Goal: Information Seeking & Learning: Learn about a topic

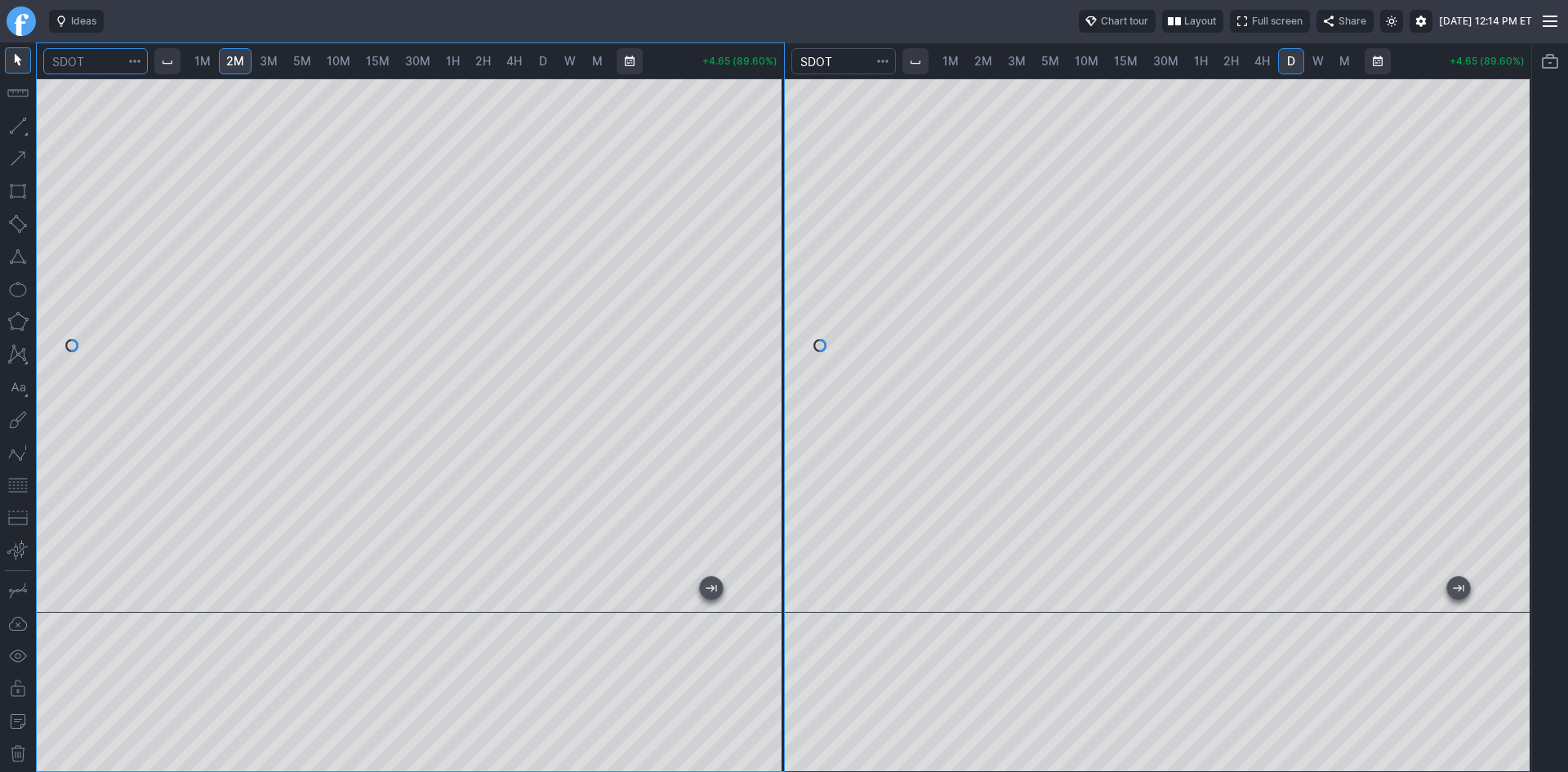
click at [108, 63] on input "Search" at bounding box center [96, 61] width 105 height 26
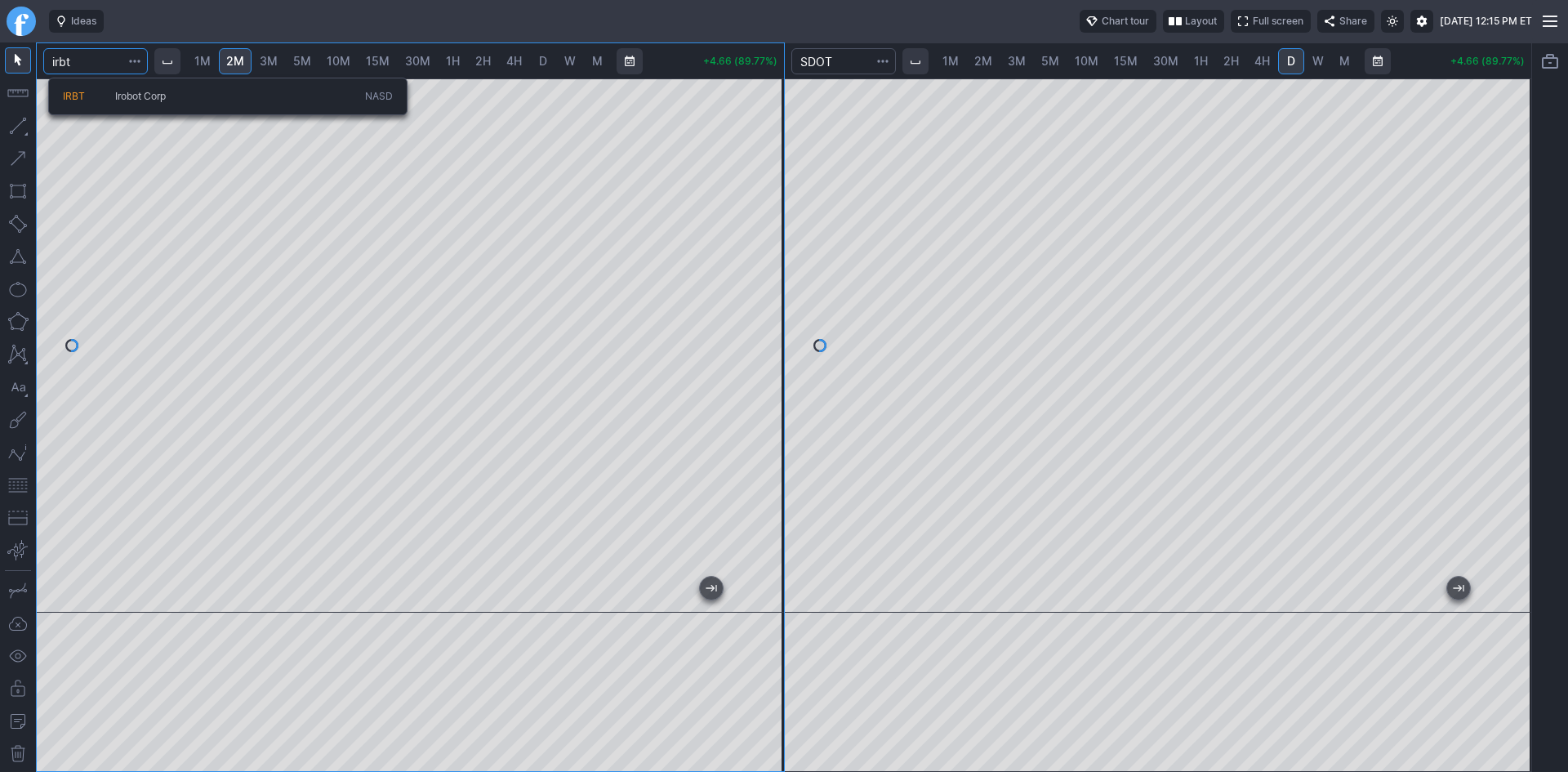
type input "irbt"
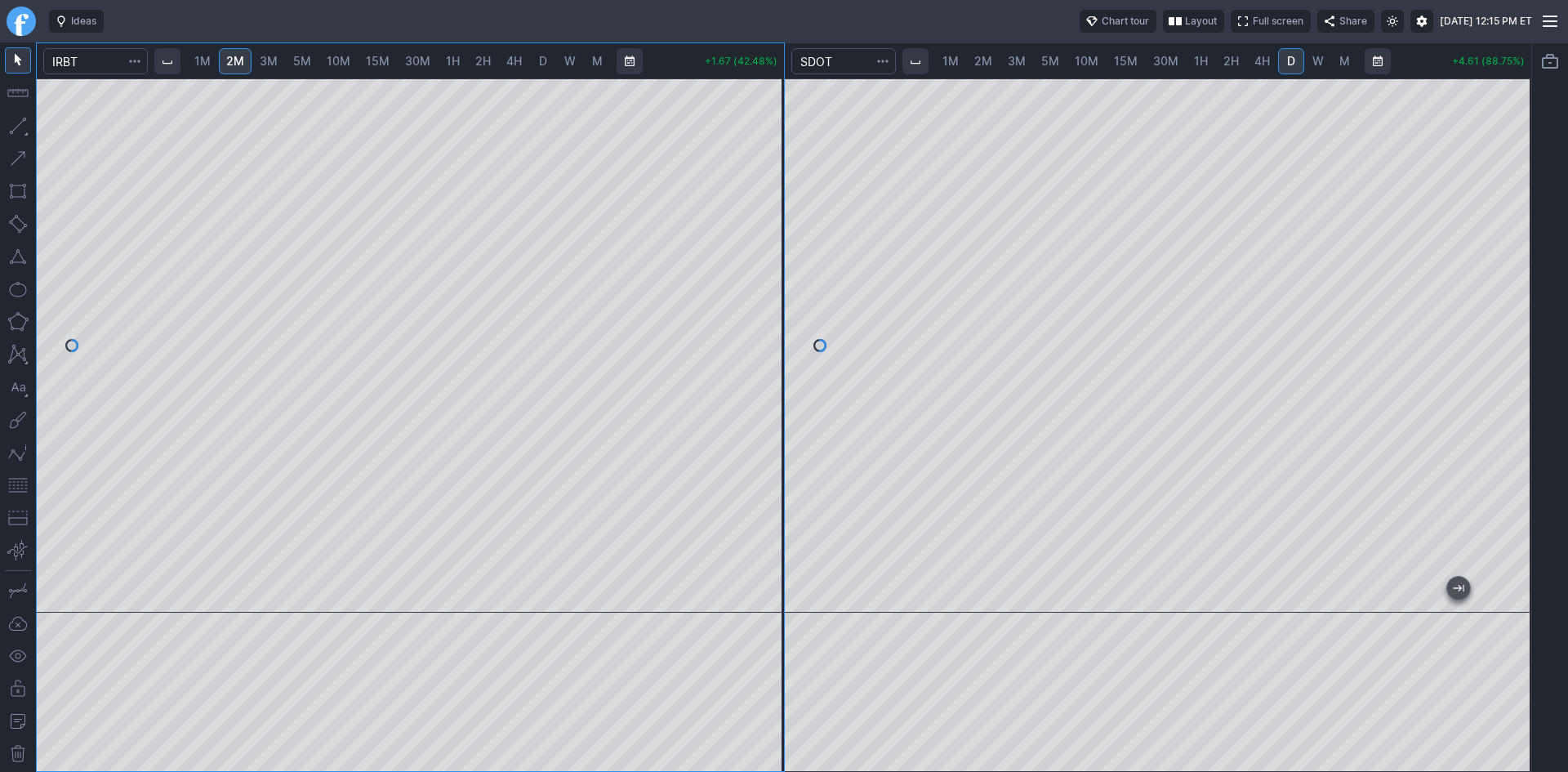
drag, startPoint x: 770, startPoint y: 189, endPoint x: 752, endPoint y: 398, distance: 209.8
click at [755, 397] on div at bounding box center [766, 341] width 35 height 493
click at [866, 63] on input "Search" at bounding box center [844, 61] width 105 height 26
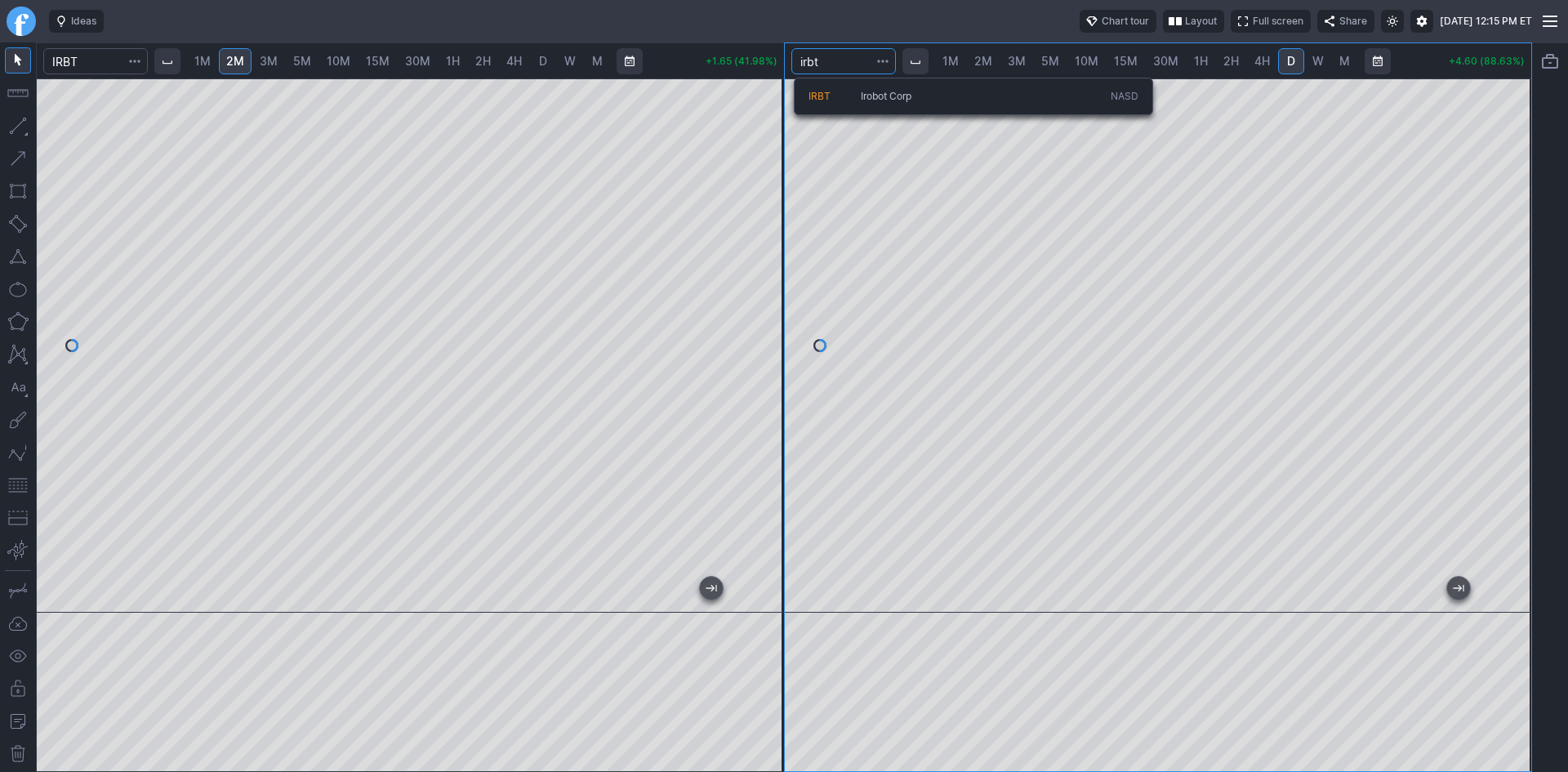
type input "irbt"
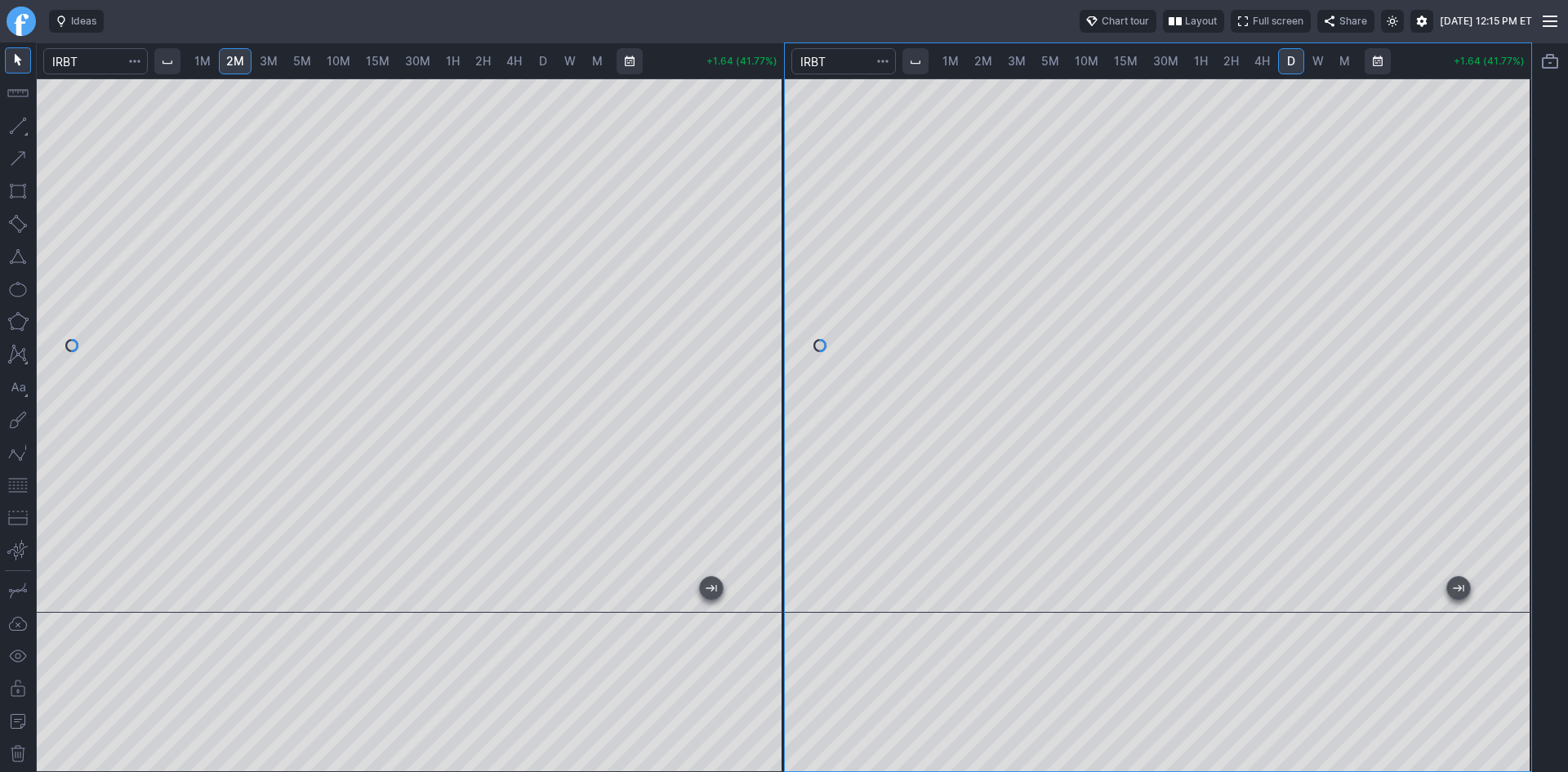
drag, startPoint x: 1505, startPoint y: 205, endPoint x: 1498, endPoint y: 329, distance: 124.2
click at [1504, 320] on div at bounding box center [1514, 341] width 35 height 493
click at [19, 485] on button "button" at bounding box center [18, 485] width 26 height 26
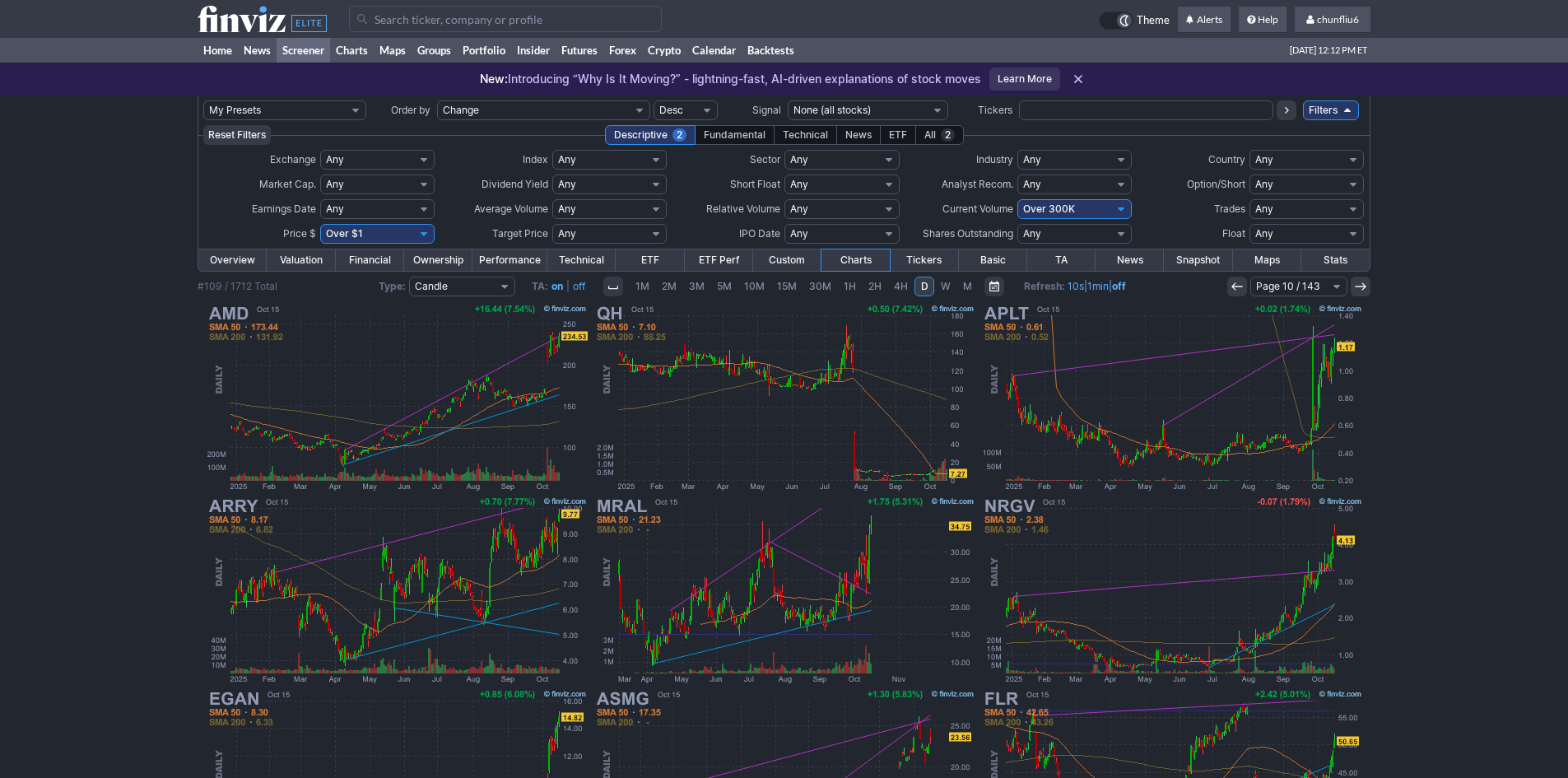
click at [1244, 285] on link at bounding box center [1237, 285] width 20 height 20
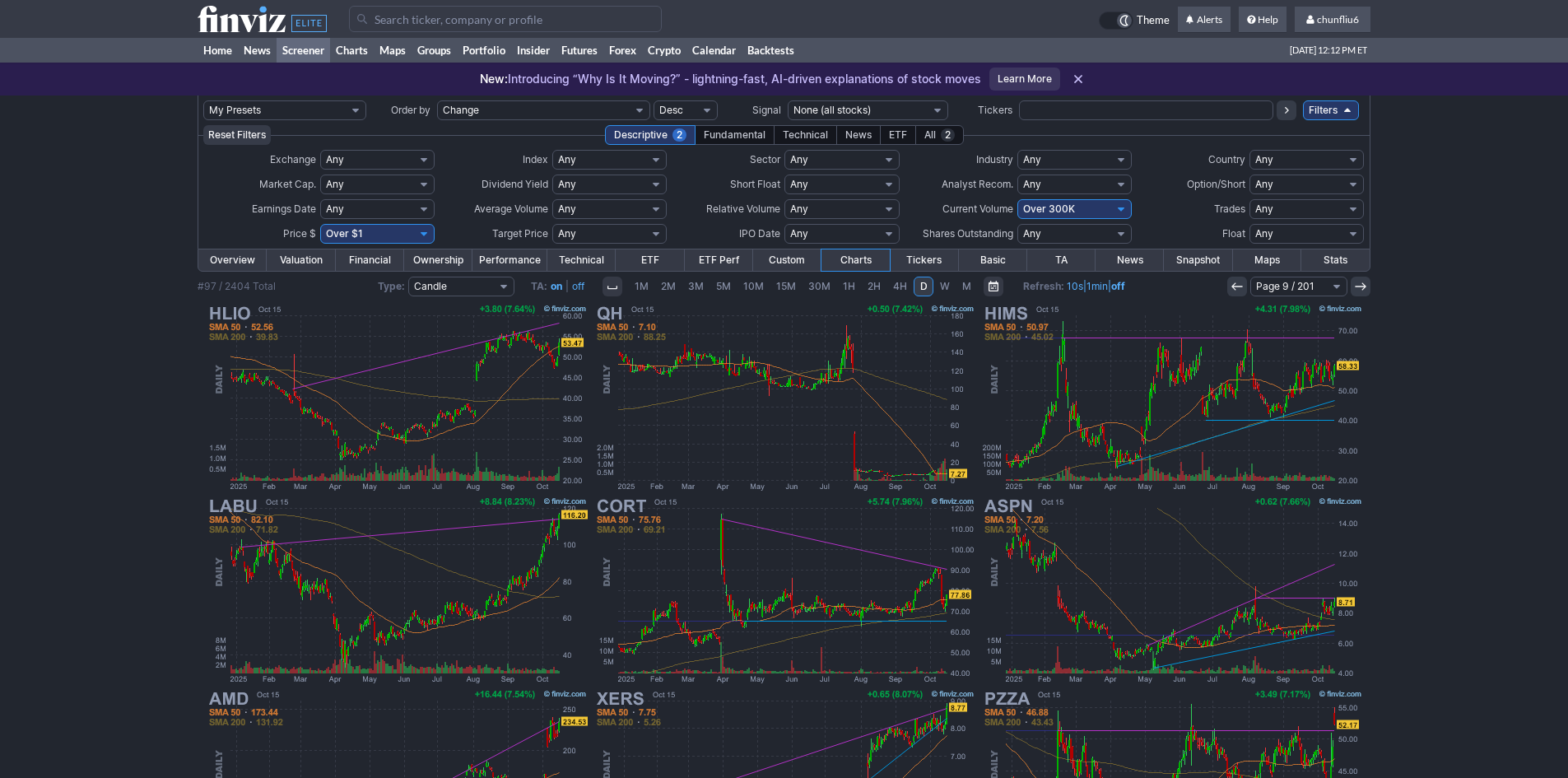
click at [1242, 287] on icon at bounding box center [1237, 285] width 13 height 13
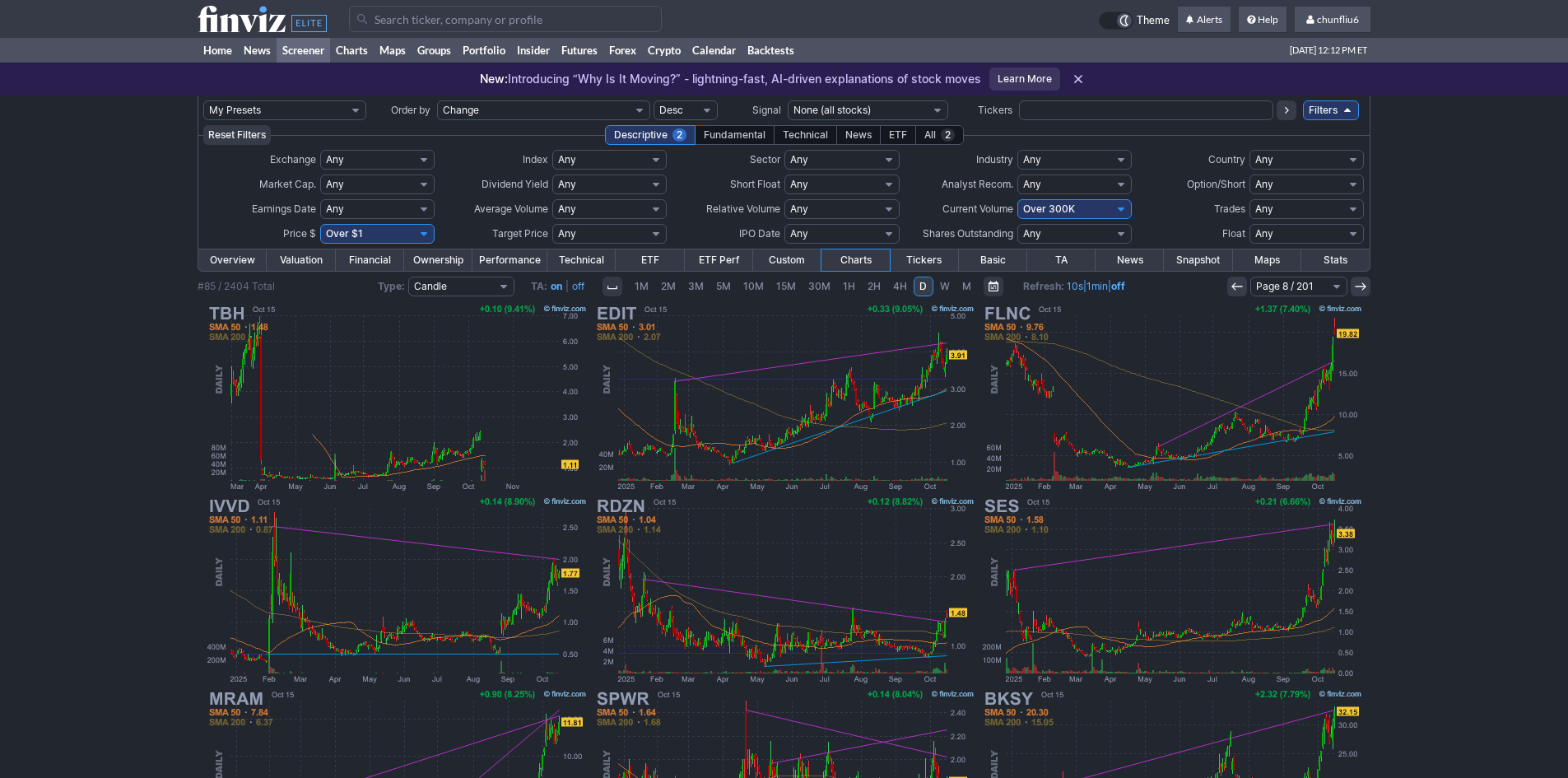
click at [1069, 205] on select "Any Under 50K Under 100K Under 500K Under 750K Under 1M Over 0 Over 50K Over 10…" at bounding box center [1075, 209] width 114 height 20
select select "o400"
click at [1017, 199] on select "Any Under 50K Under 100K Under 500K Under 750K Under 1M Over 0 Over 50K Over 10…" at bounding box center [1075, 209] width 114 height 20
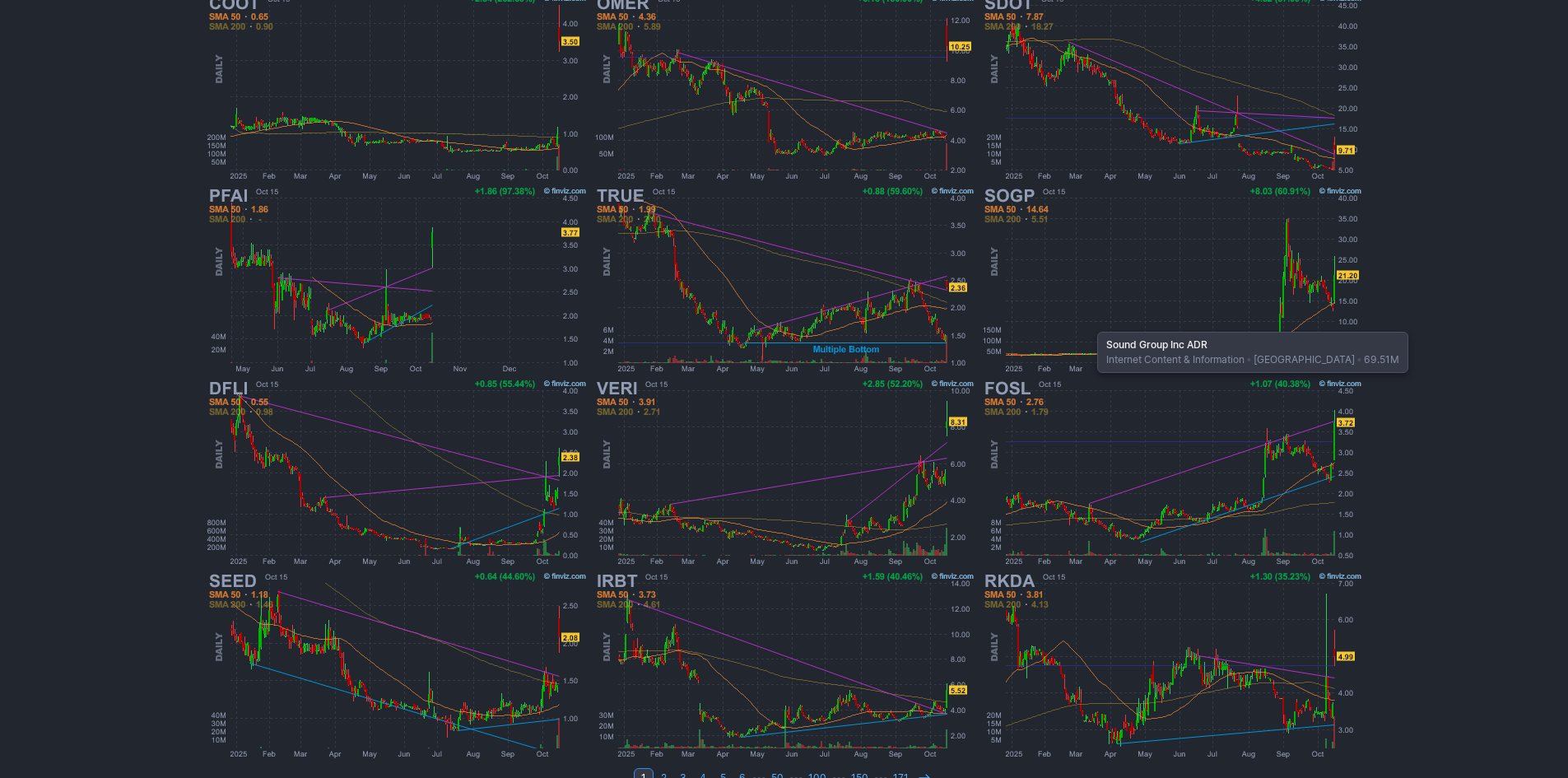
scroll to position [338, 0]
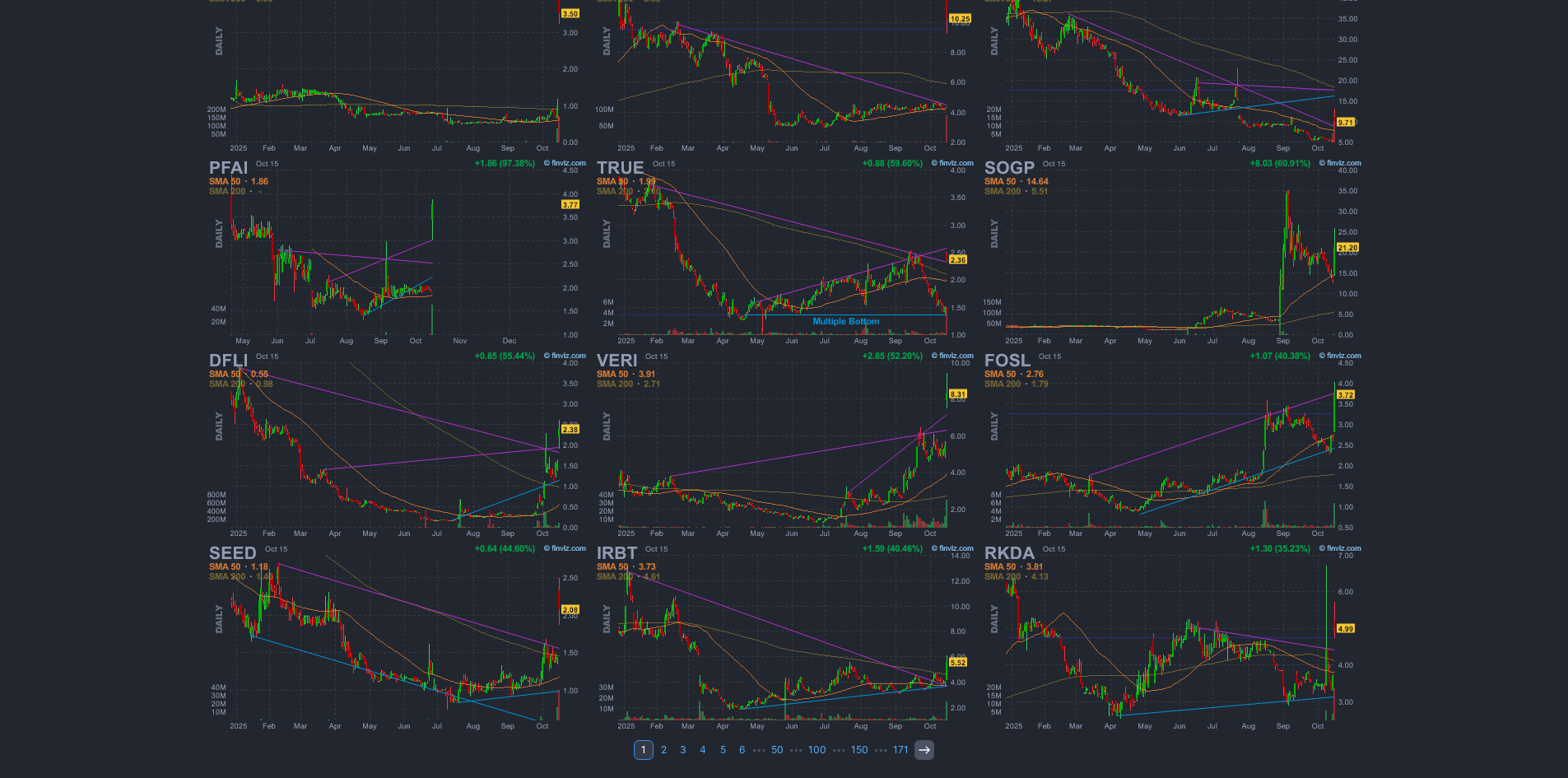
click at [922, 753] on icon at bounding box center [924, 749] width 13 height 13
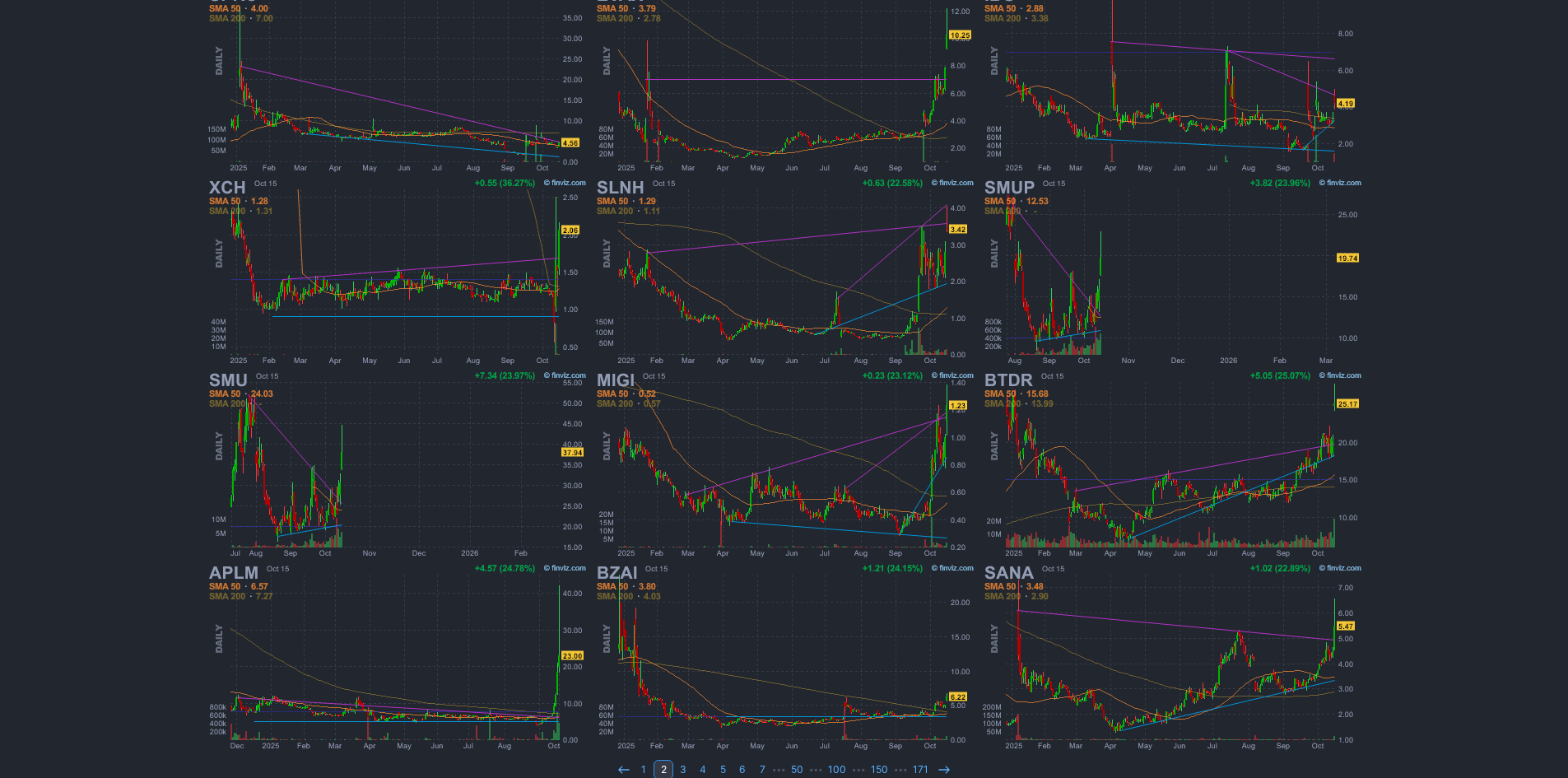
scroll to position [329, 0]
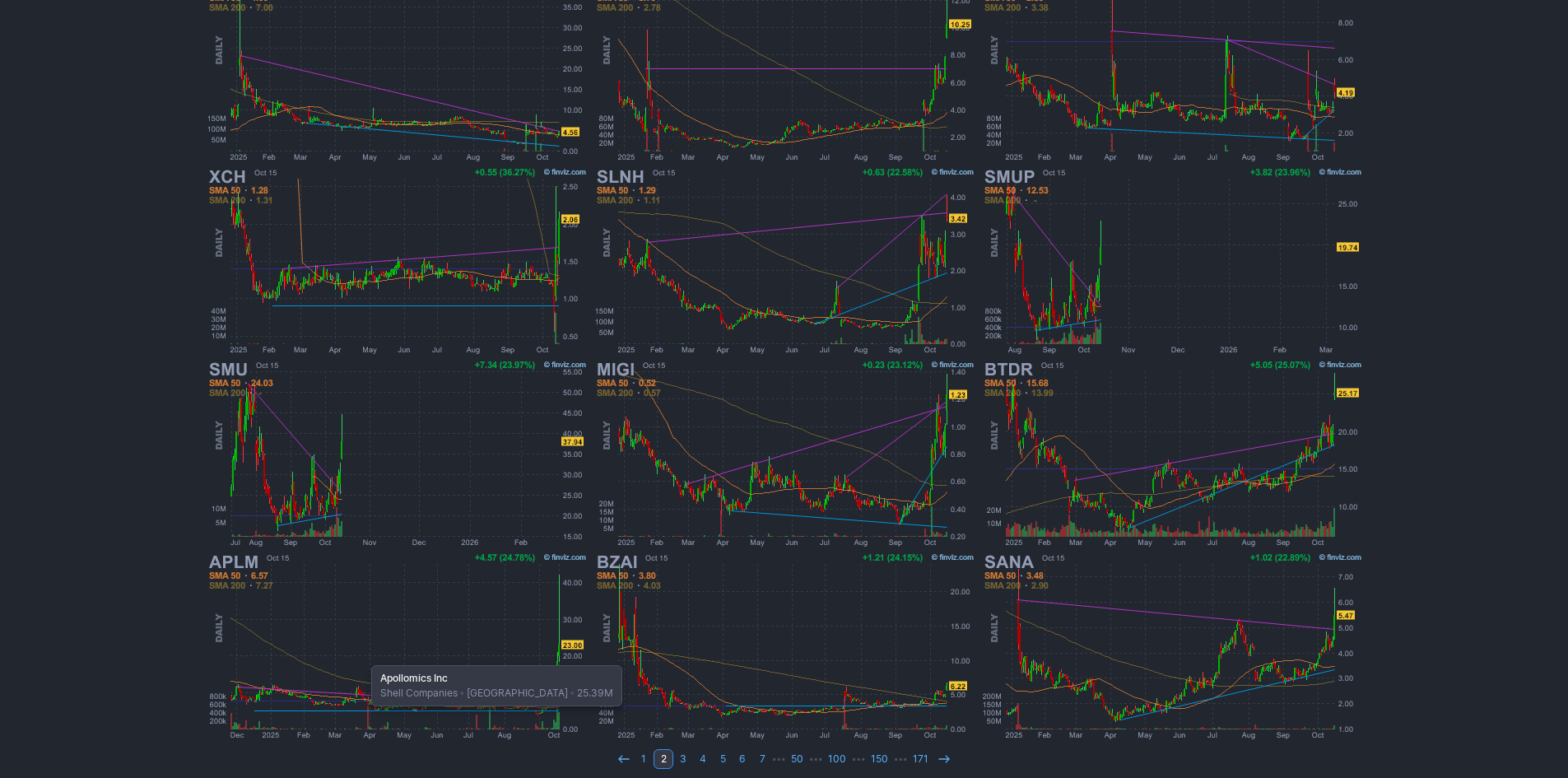
click at [363, 657] on img at bounding box center [396, 646] width 385 height 193
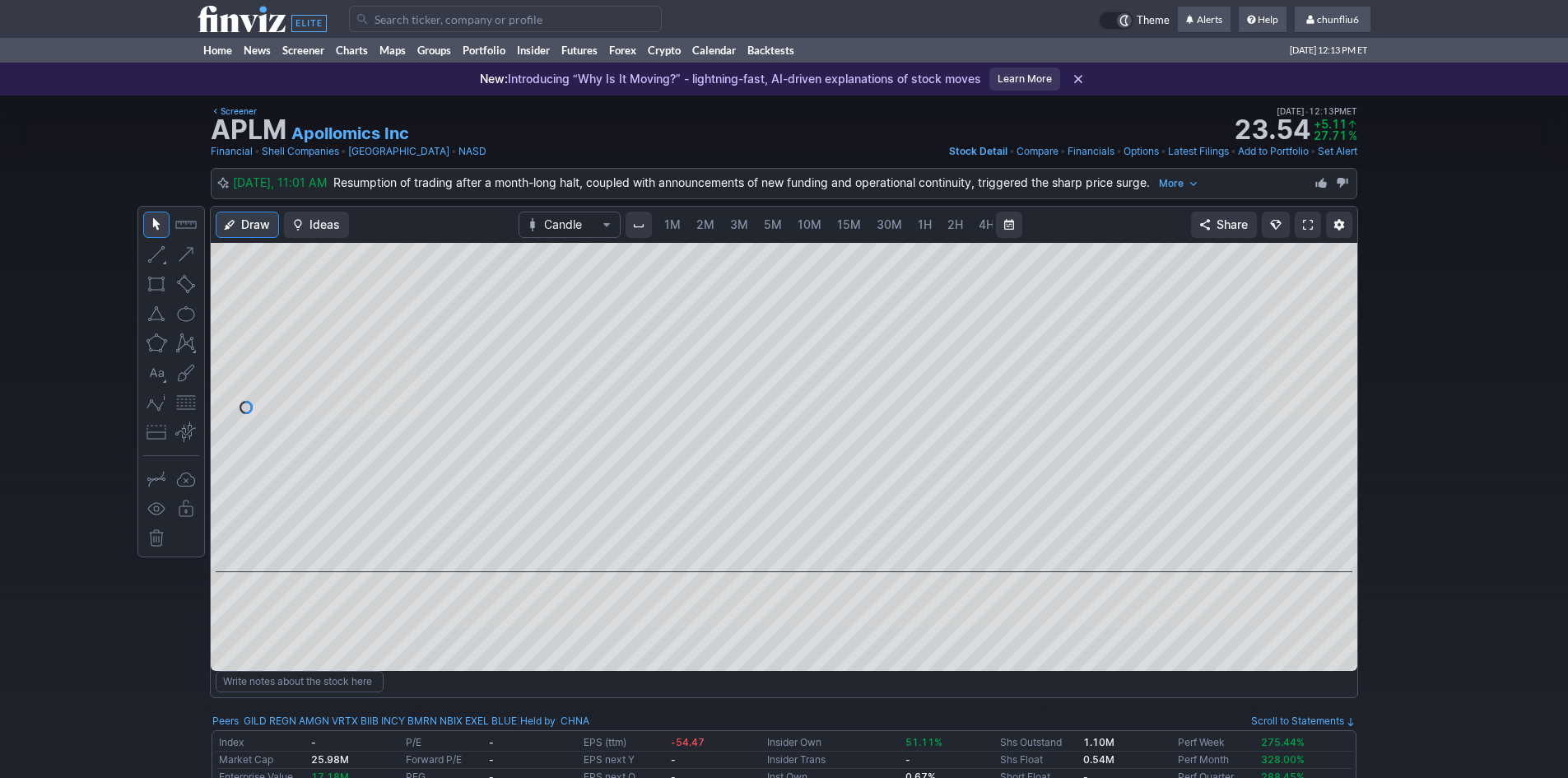
scroll to position [0, 89]
click at [677, 226] on span "5M" at bounding box center [683, 224] width 18 height 14
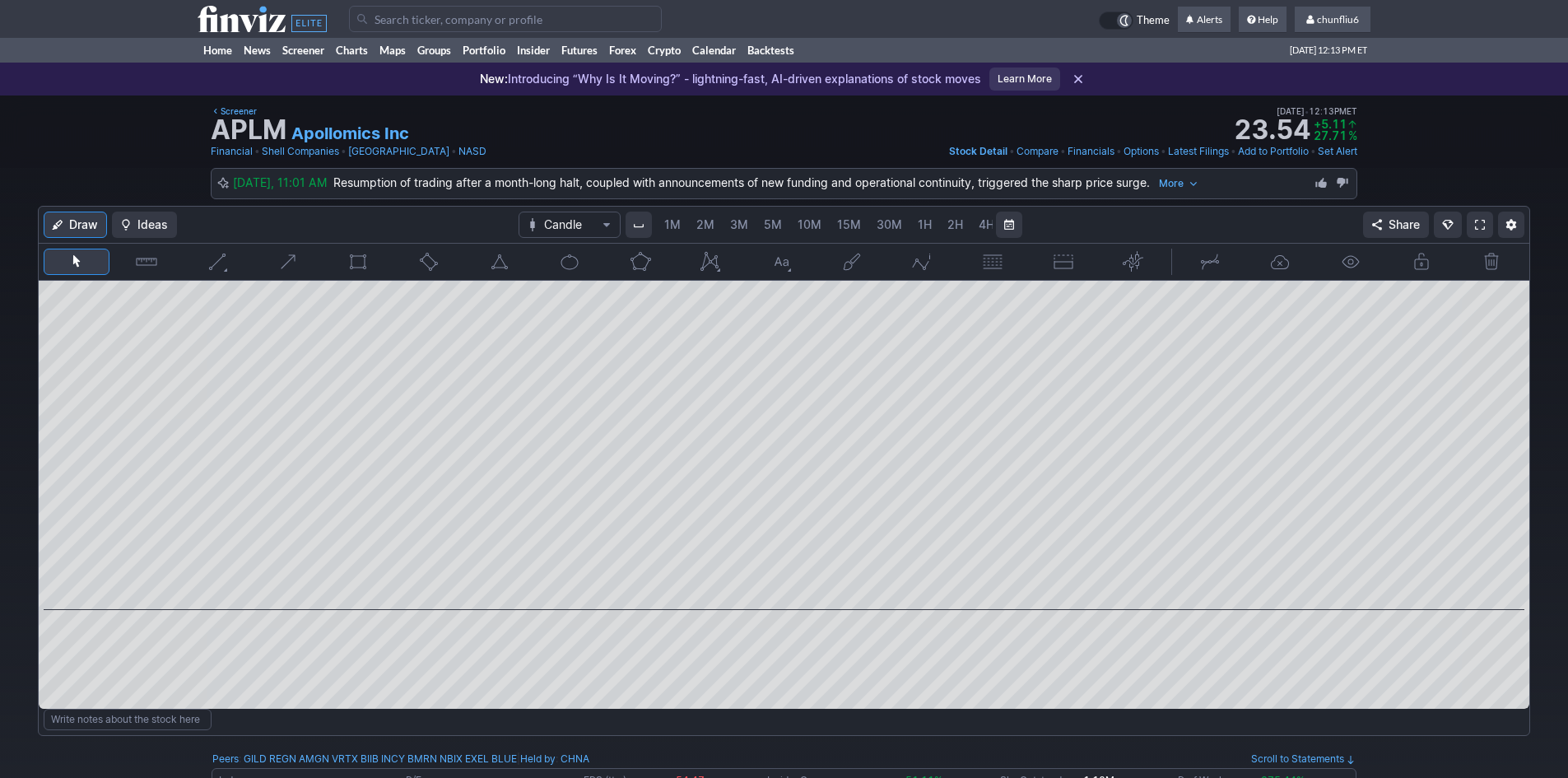
scroll to position [0, 89]
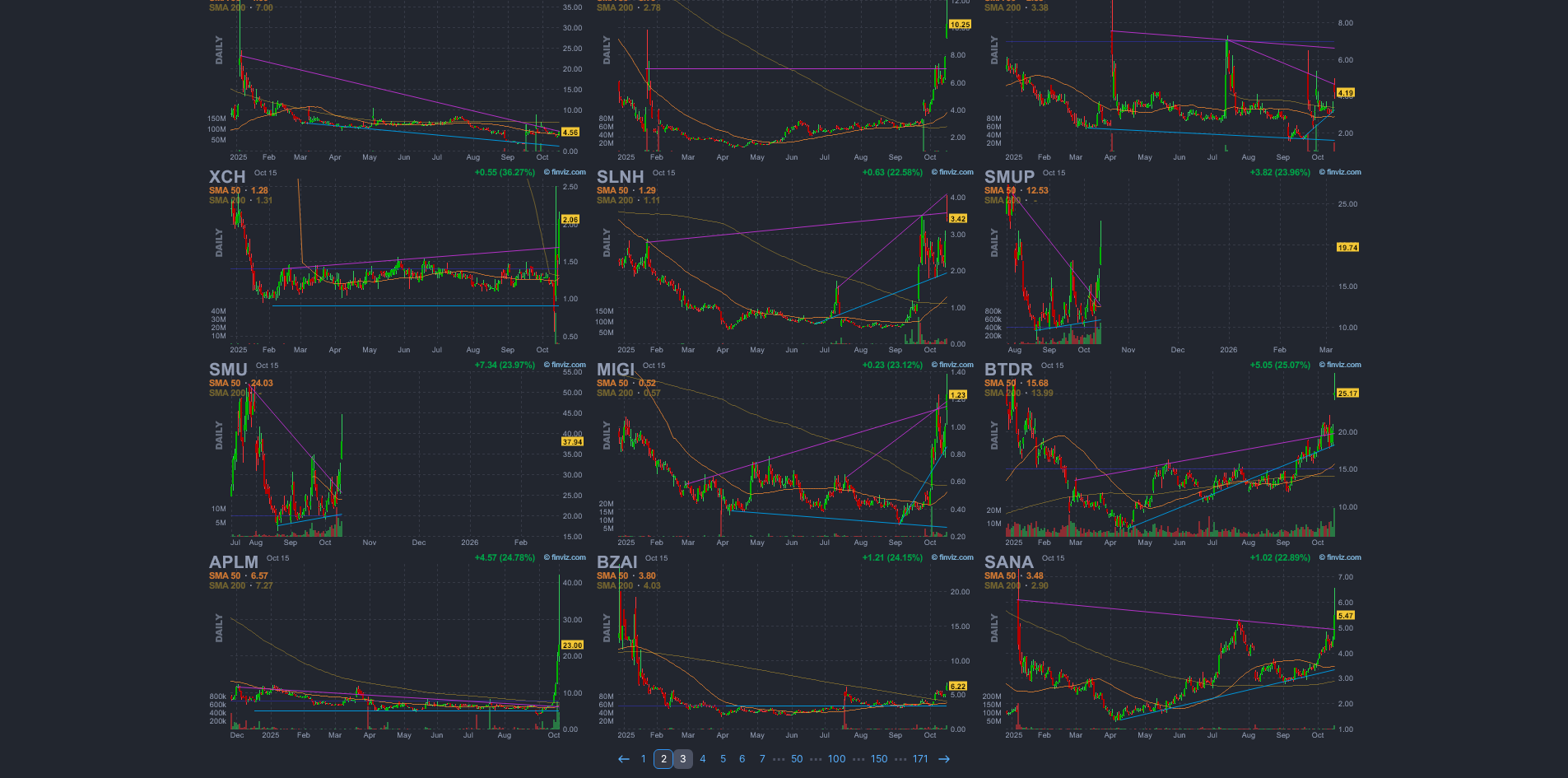
click at [683, 764] on link "3" at bounding box center [683, 758] width 20 height 20
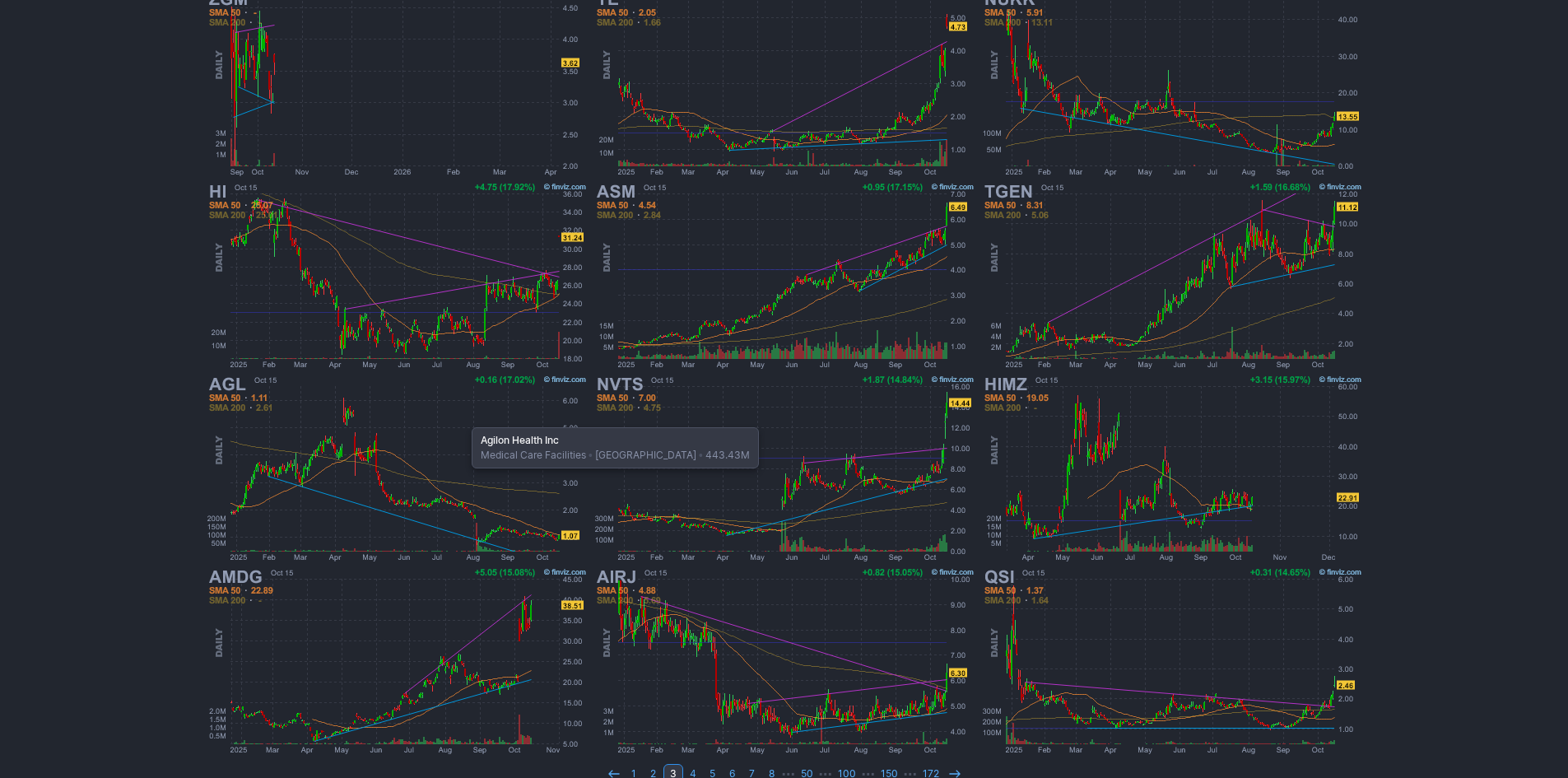
scroll to position [338, 0]
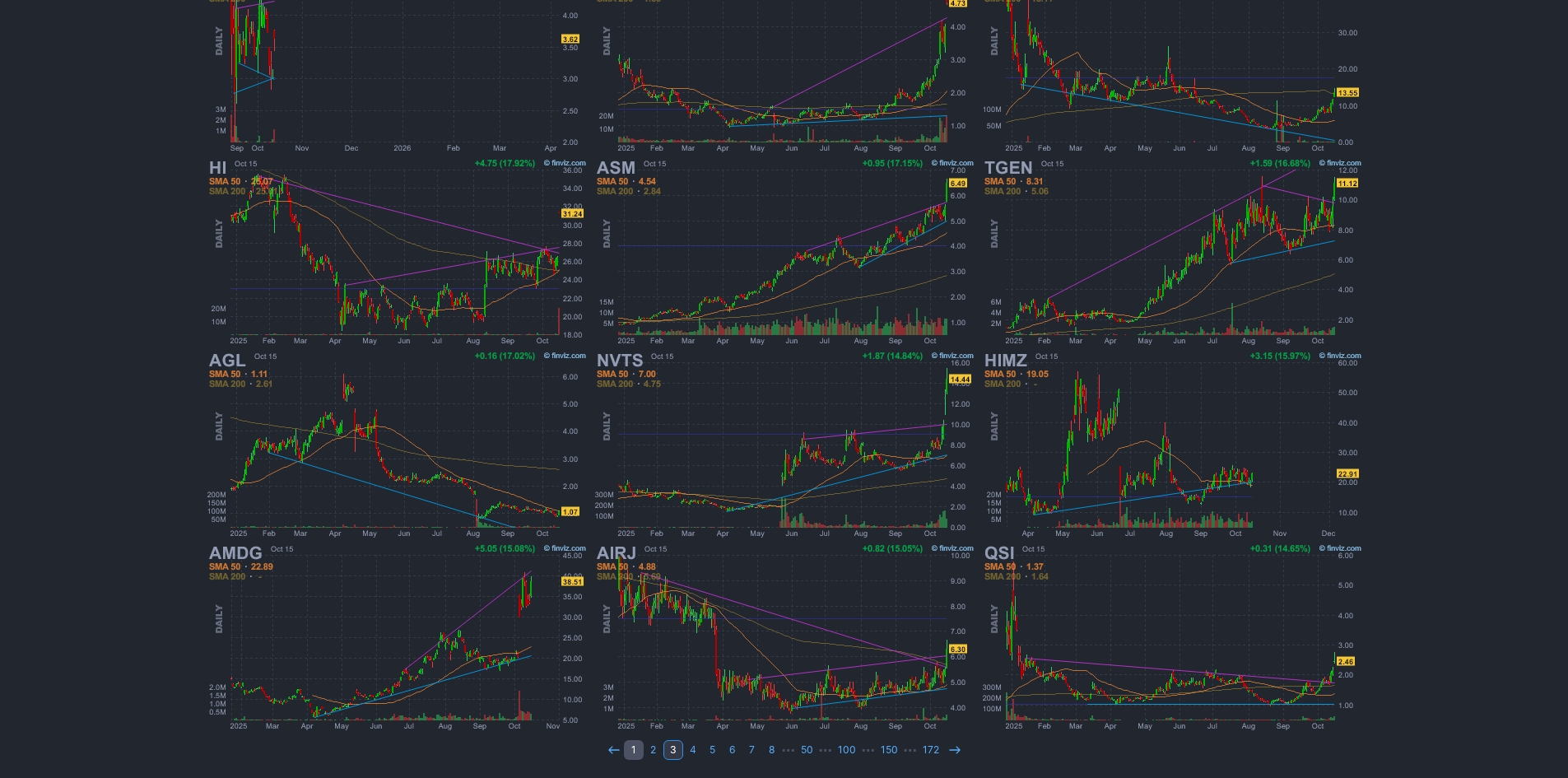
click at [632, 753] on link "1" at bounding box center [633, 749] width 20 height 20
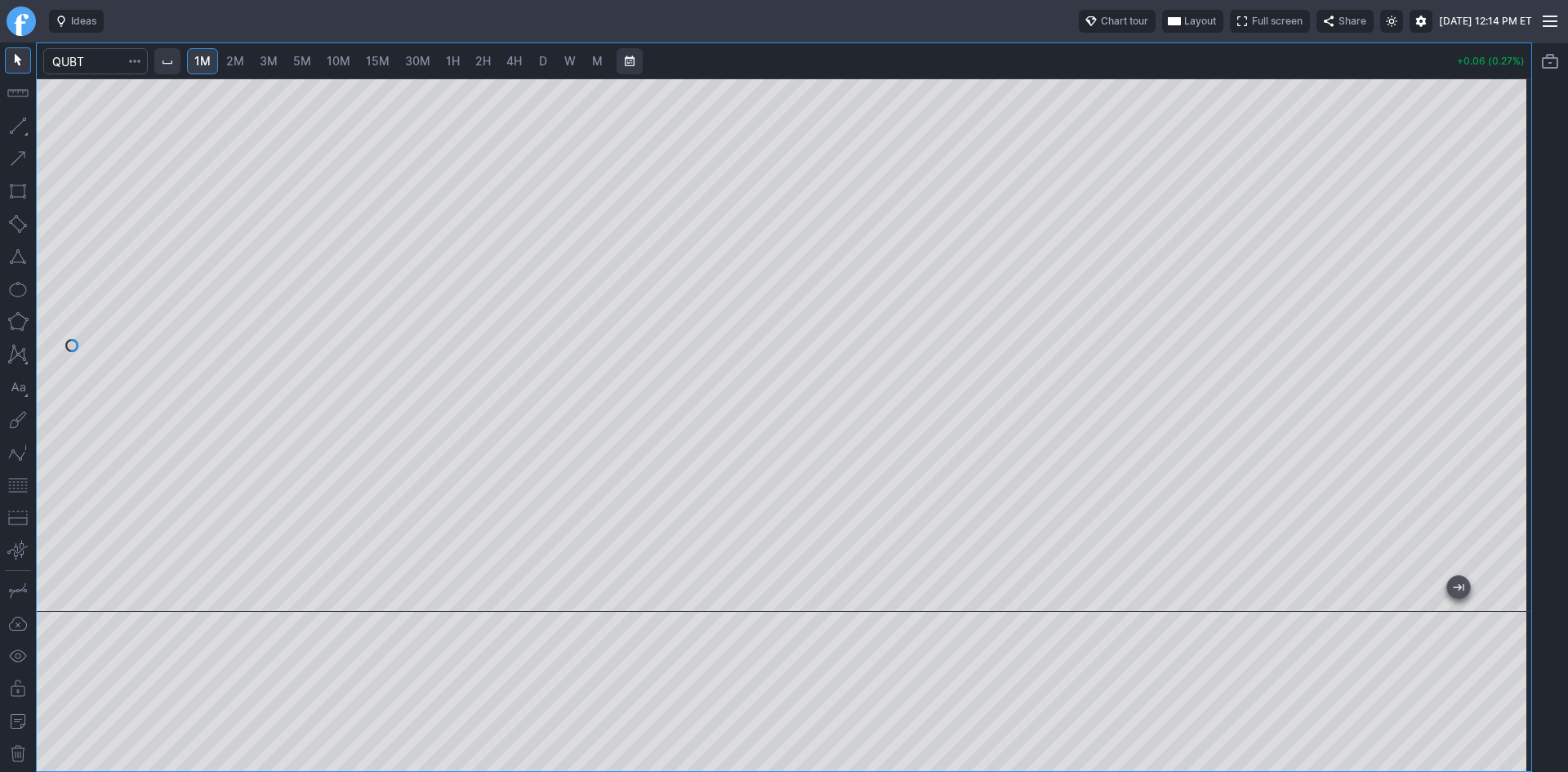
drag, startPoint x: 1526, startPoint y: 266, endPoint x: 1522, endPoint y: 315, distance: 49.2
click at [1522, 315] on div at bounding box center [1514, 341] width 35 height 492
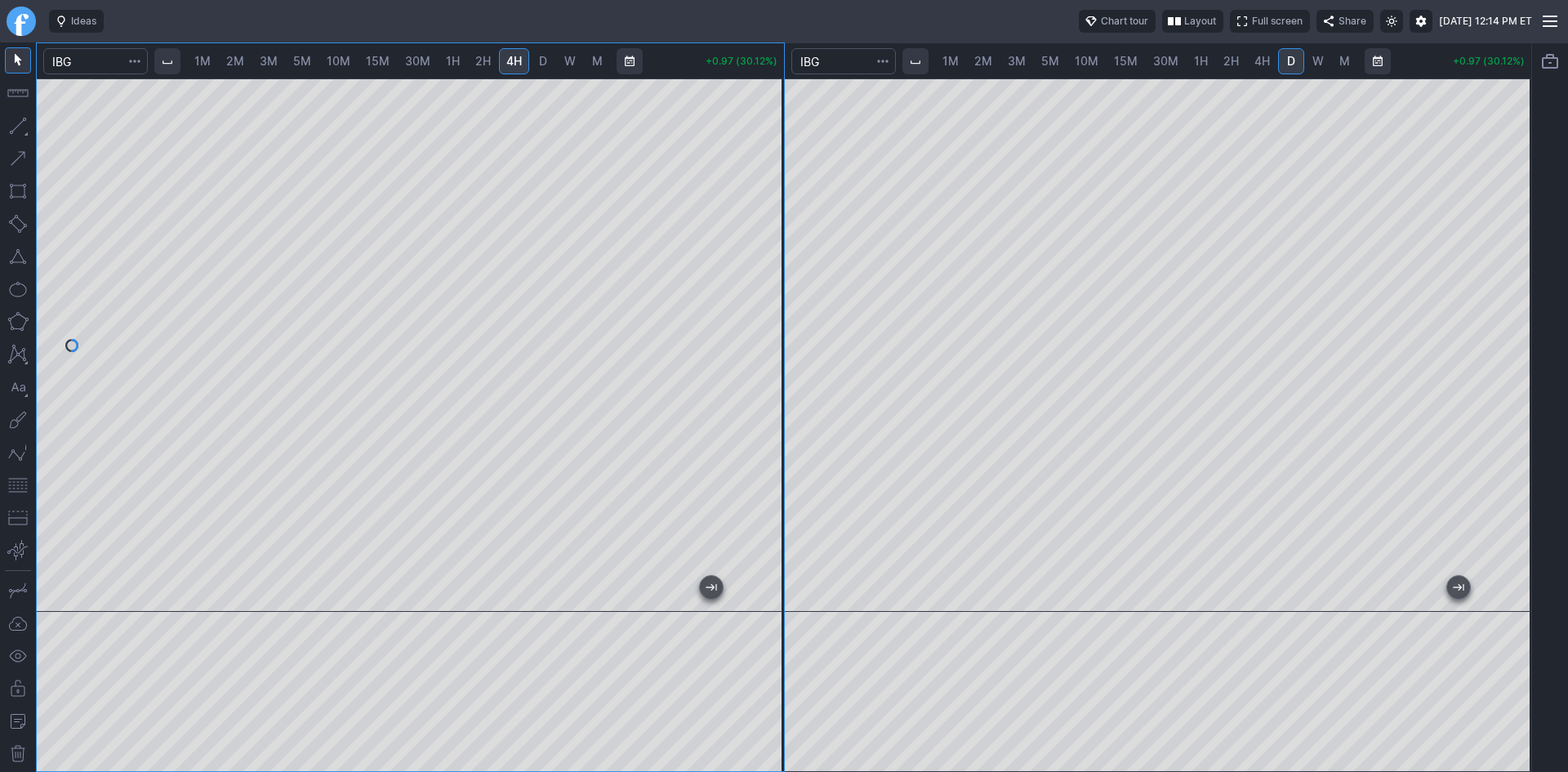
click at [244, 58] on span "2M" at bounding box center [234, 61] width 18 height 14
